Goal: Information Seeking & Learning: Learn about a topic

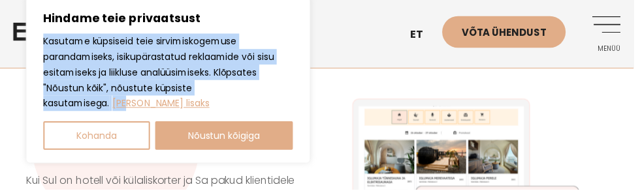
scroll to position [10, 0]
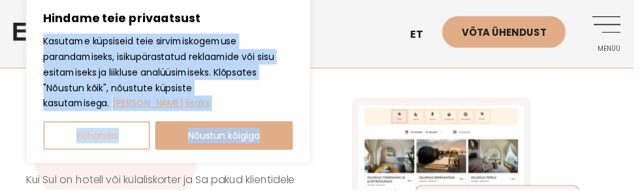
click at [103, 142] on button "Kohanda" at bounding box center [98, 137] width 108 height 29
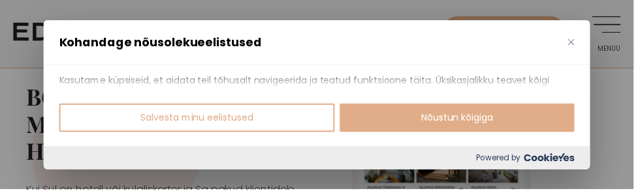
scroll to position [0, 0]
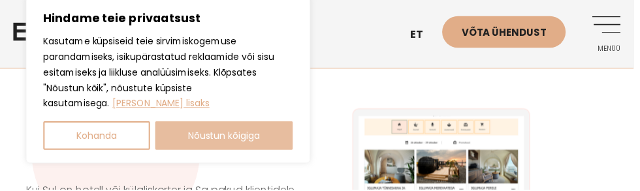
click at [159, 149] on button "Nõustun kõigiga" at bounding box center [227, 137] width 140 height 29
checkbox input "true"
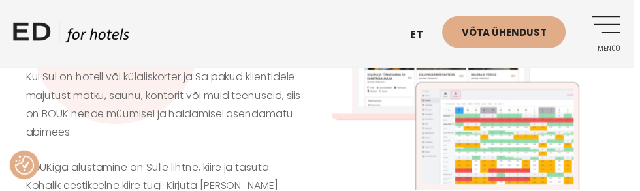
scroll to position [114, 0]
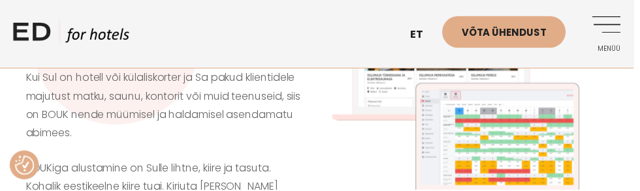
click at [509, 120] on img at bounding box center [473, 114] width 307 height 307
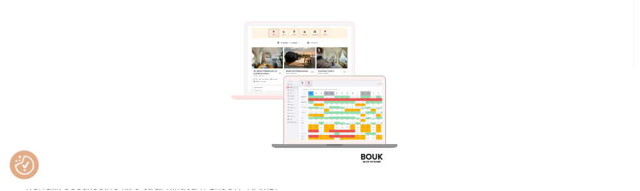
click at [392, 140] on img at bounding box center [320, 95] width 191 height 191
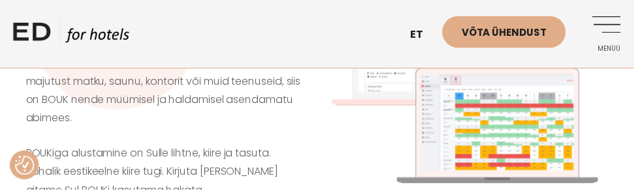
scroll to position [138, 0]
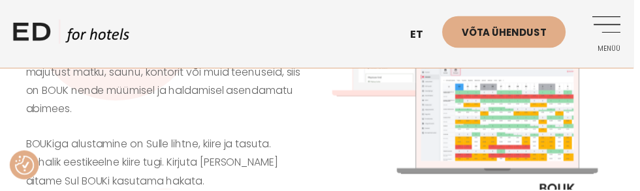
click at [148, 120] on p "Kui Sul on hotell või külaliskorter ja Sa pakud klientidele majutust matku, sau…" at bounding box center [166, 82] width 281 height 75
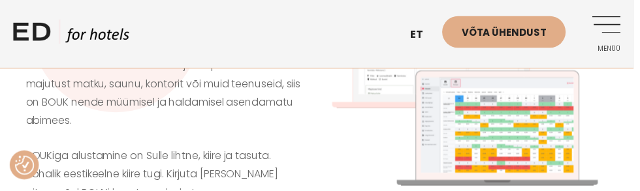
scroll to position [126, 0]
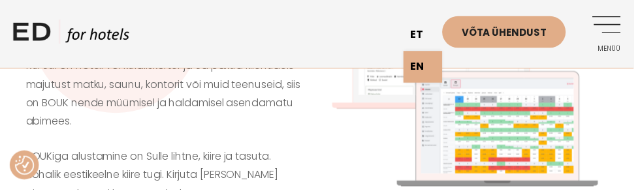
click at [420, 46] on link "et" at bounding box center [426, 36] width 39 height 32
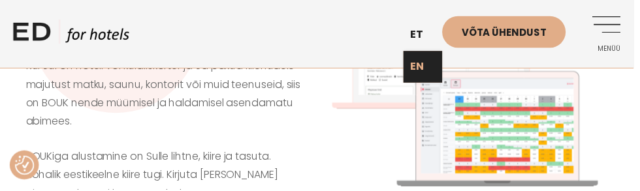
click at [424, 78] on link "EN" at bounding box center [426, 68] width 39 height 32
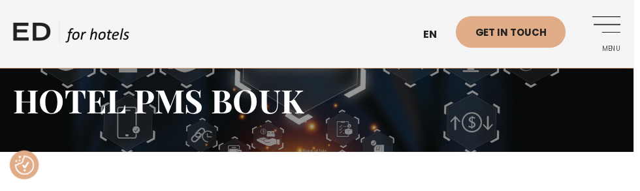
scroll to position [77, 0]
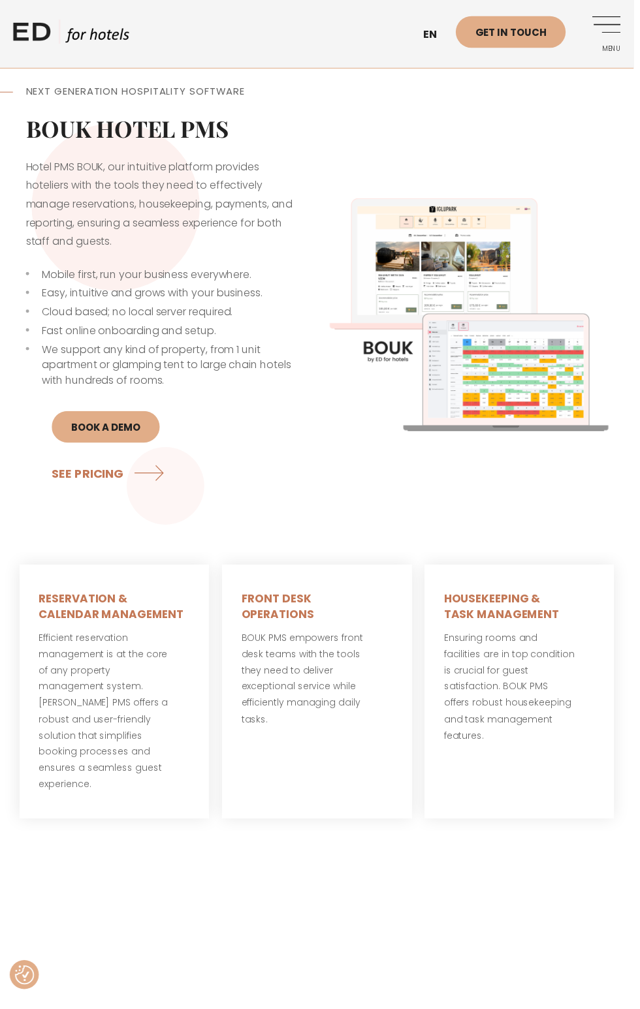
scroll to position [965, 0]
